Goal: Task Accomplishment & Management: Use online tool/utility

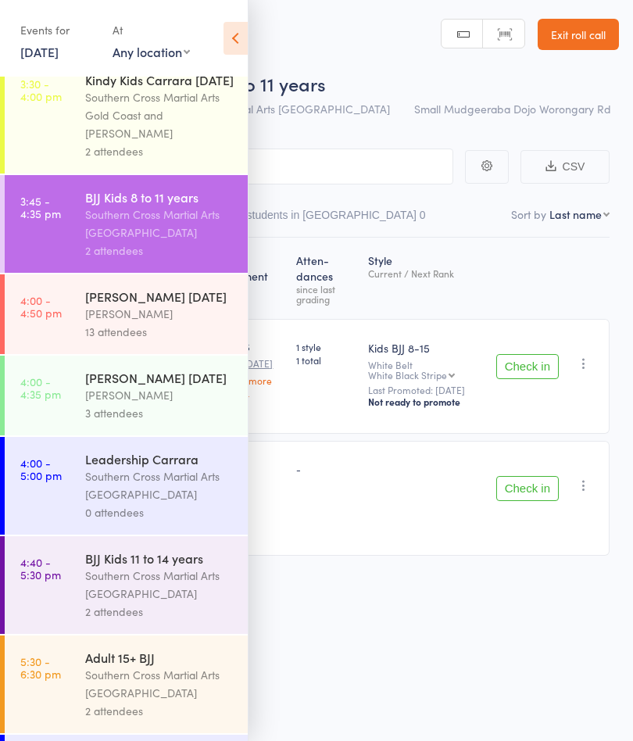
scroll to position [137, 0]
click at [536, 285] on div "Next Payment Atten­dances since last grading Style Current / Next Rank [PERSON_…" at bounding box center [316, 400] width 586 height 325
click at [524, 371] on button "Check in" at bounding box center [528, 366] width 63 height 25
click at [541, 486] on button "Check in" at bounding box center [528, 488] width 63 height 25
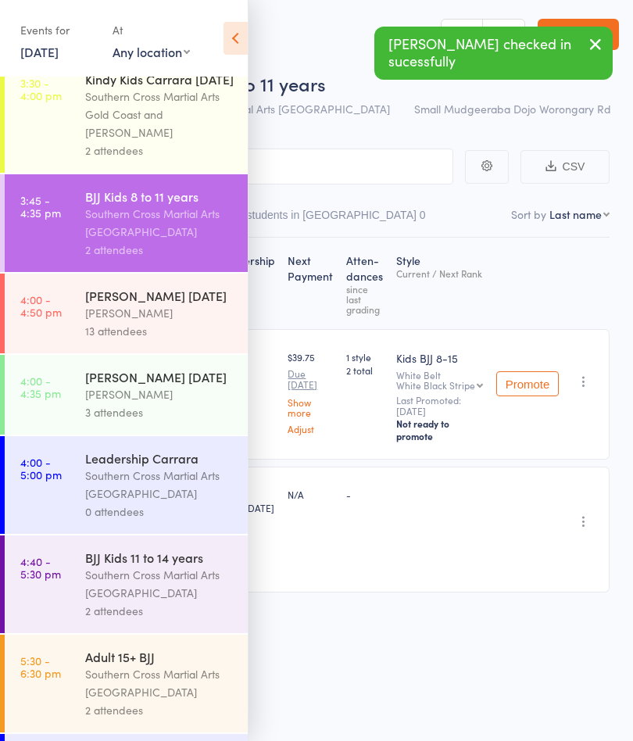
click at [243, 30] on icon at bounding box center [236, 38] width 24 height 33
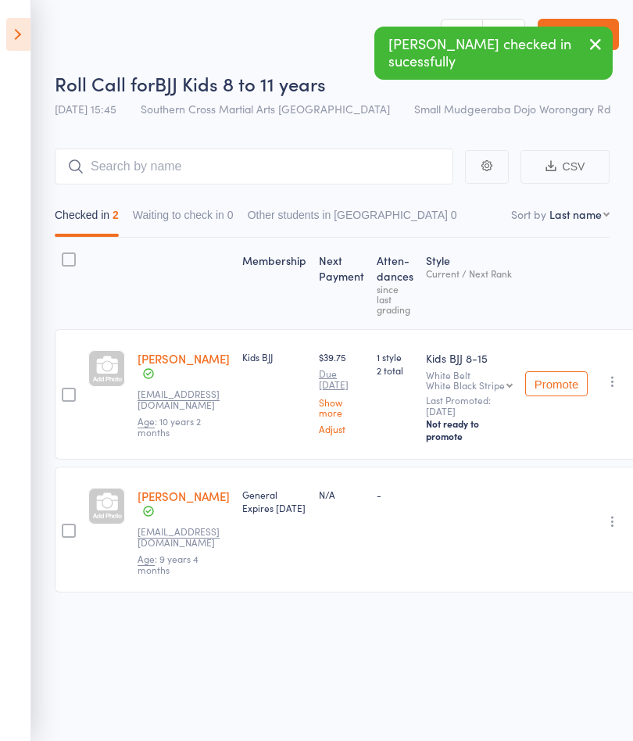
click at [9, 38] on icon at bounding box center [18, 34] width 24 height 33
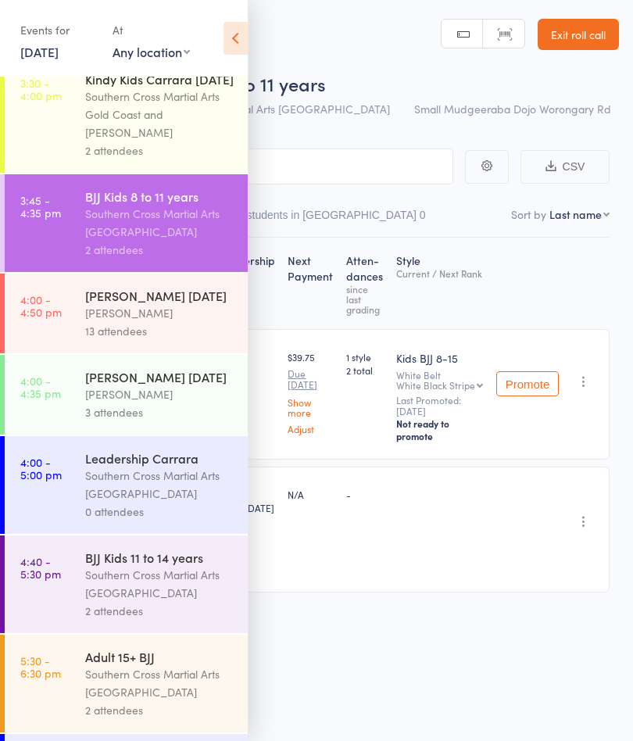
click at [138, 329] on div "13 attendees" at bounding box center [159, 331] width 149 height 18
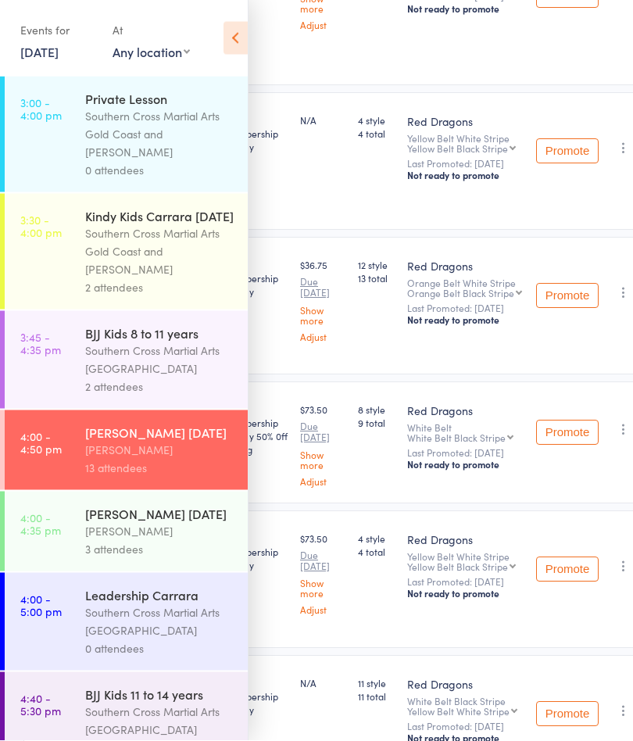
click at [246, 31] on icon at bounding box center [236, 38] width 24 height 33
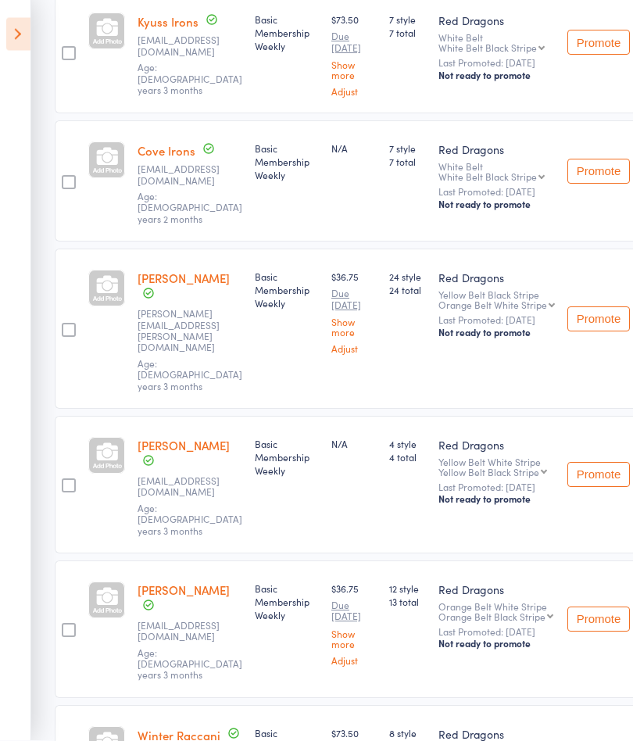
scroll to position [882, 0]
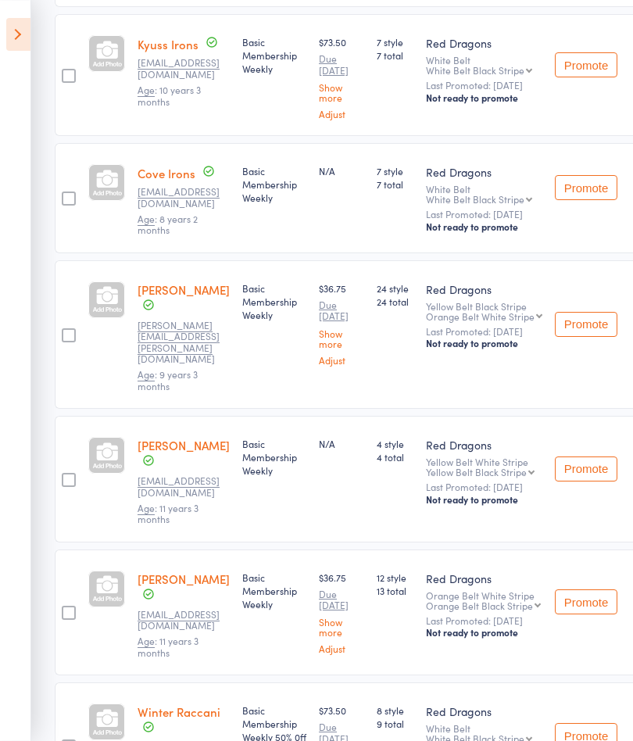
click at [25, 36] on icon at bounding box center [18, 34] width 24 height 33
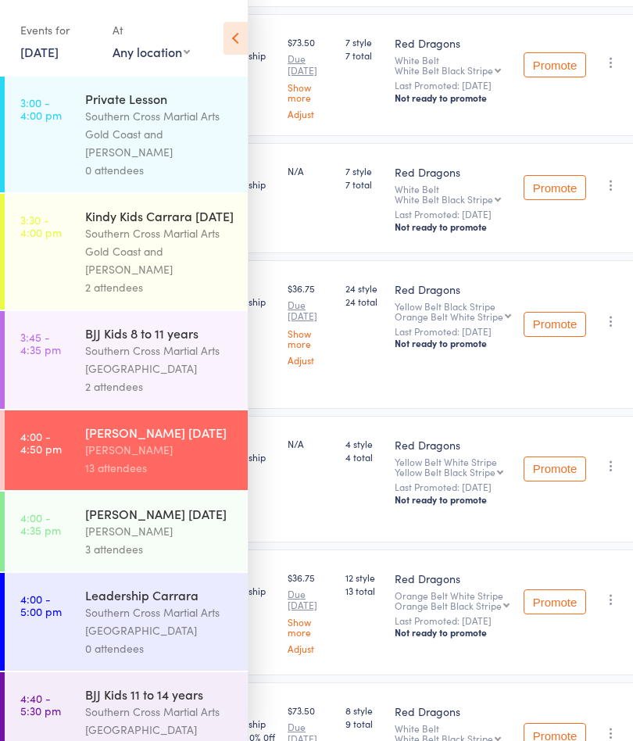
click at [181, 540] on div "[PERSON_NAME]" at bounding box center [159, 531] width 149 height 18
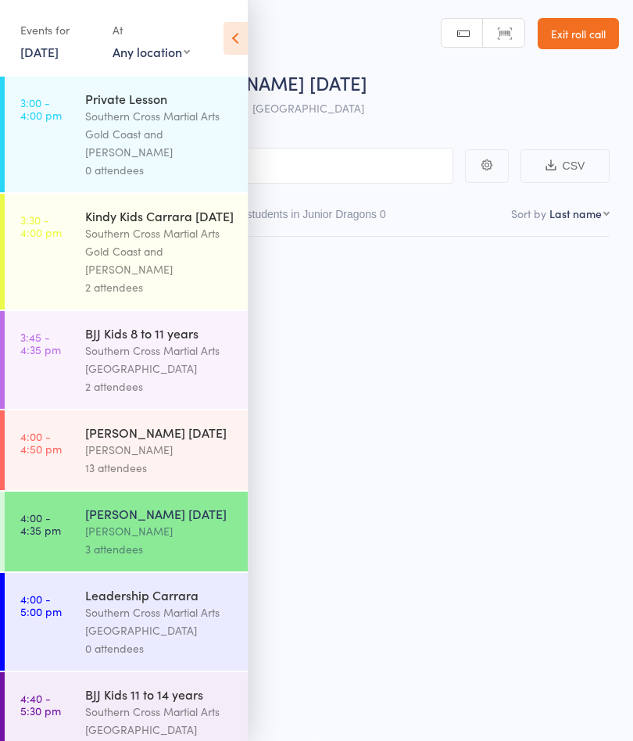
scroll to position [1, 0]
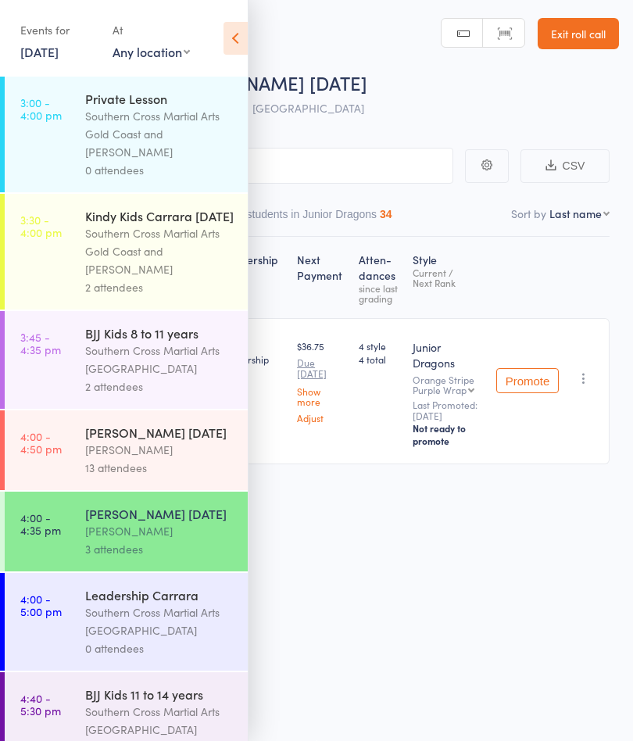
click at [234, 34] on icon at bounding box center [236, 38] width 24 height 33
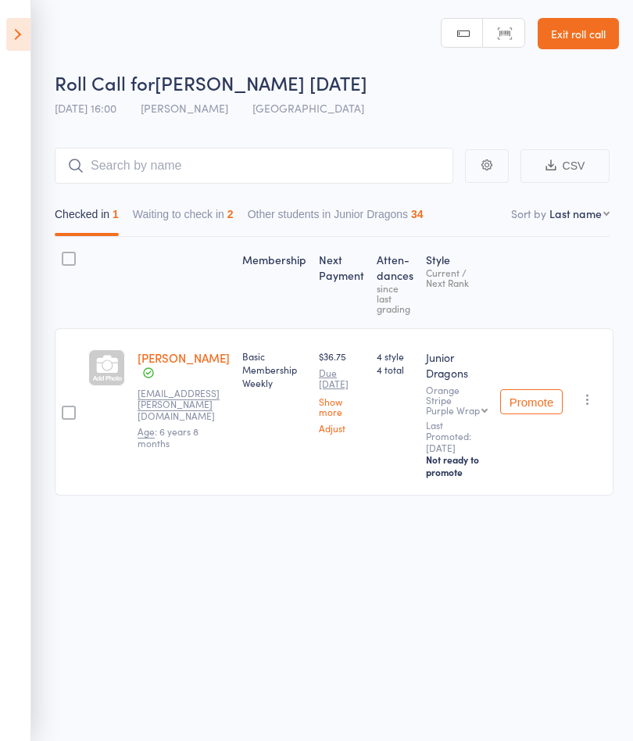
click at [202, 210] on button "Waiting to check in 2" at bounding box center [183, 218] width 101 height 36
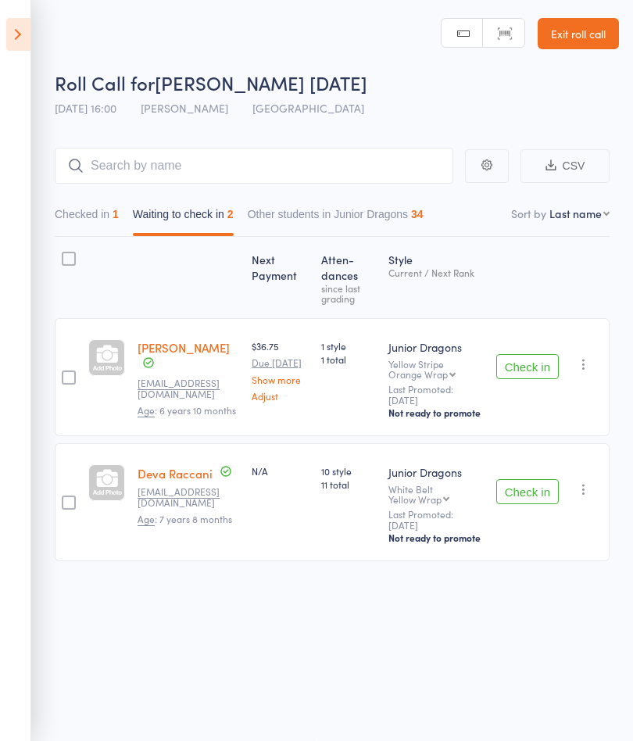
click at [22, 25] on icon at bounding box center [18, 34] width 24 height 33
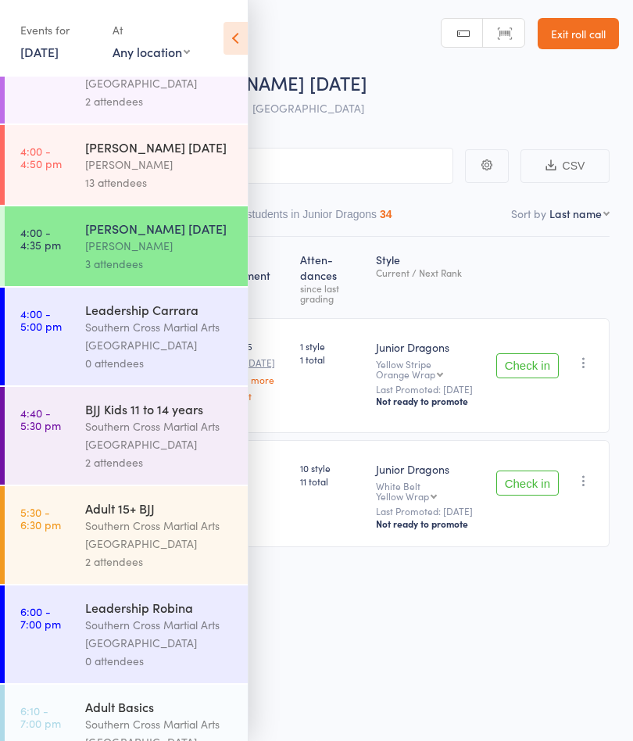
scroll to position [290, 0]
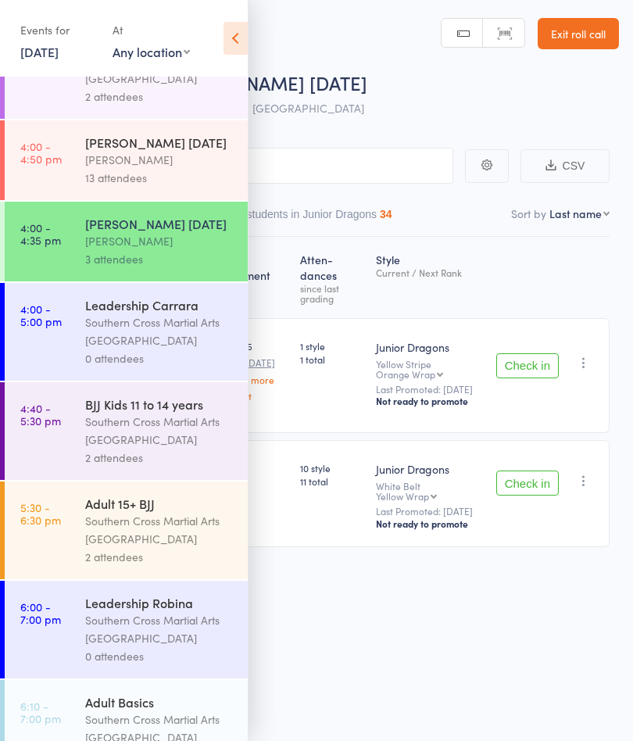
click at [138, 449] on div "Southern Cross Martial Arts [GEOGRAPHIC_DATA]" at bounding box center [159, 431] width 149 height 36
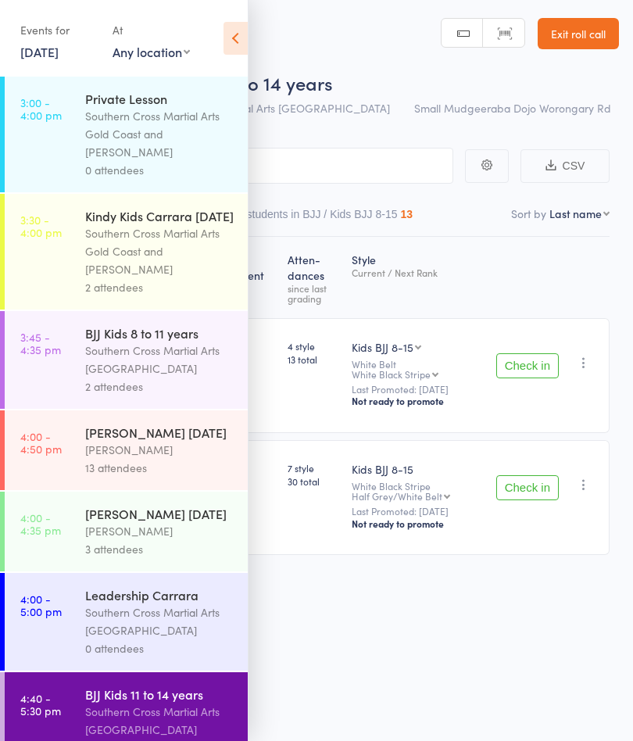
click at [163, 355] on div "Southern Cross Martial Arts [GEOGRAPHIC_DATA]" at bounding box center [159, 360] width 149 height 36
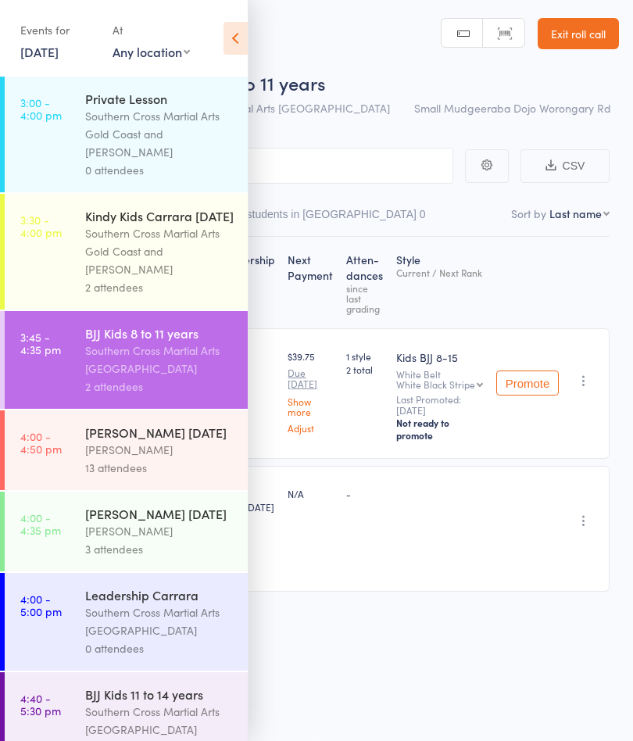
click at [95, 723] on div "Southern Cross Martial Arts [GEOGRAPHIC_DATA]" at bounding box center [159, 721] width 149 height 36
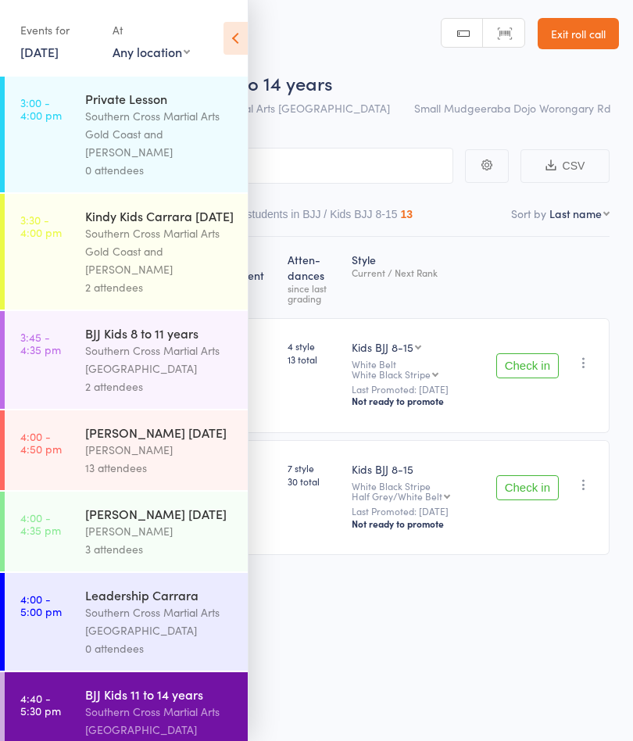
click at [233, 48] on icon at bounding box center [236, 38] width 24 height 33
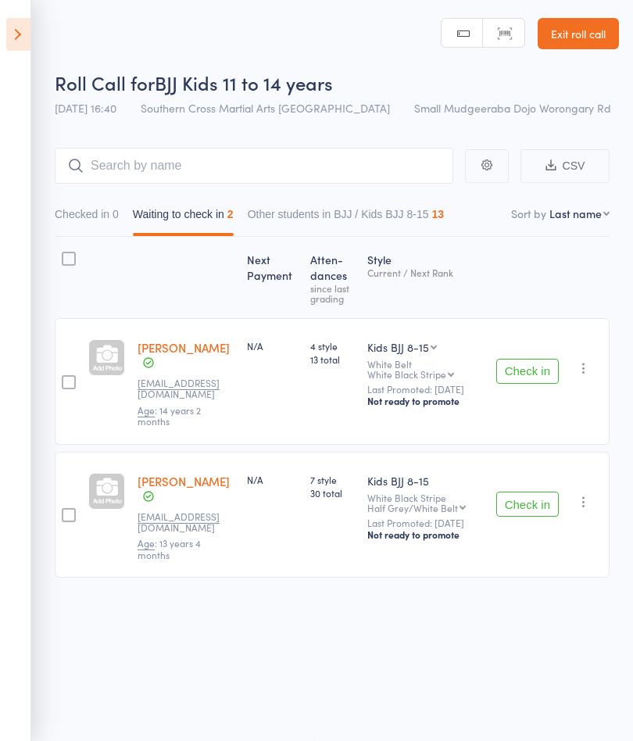
click at [519, 495] on button "Check in" at bounding box center [528, 504] width 63 height 25
click at [525, 367] on button "Check in" at bounding box center [528, 371] width 63 height 25
